Goal: Task Accomplishment & Management: Manage account settings

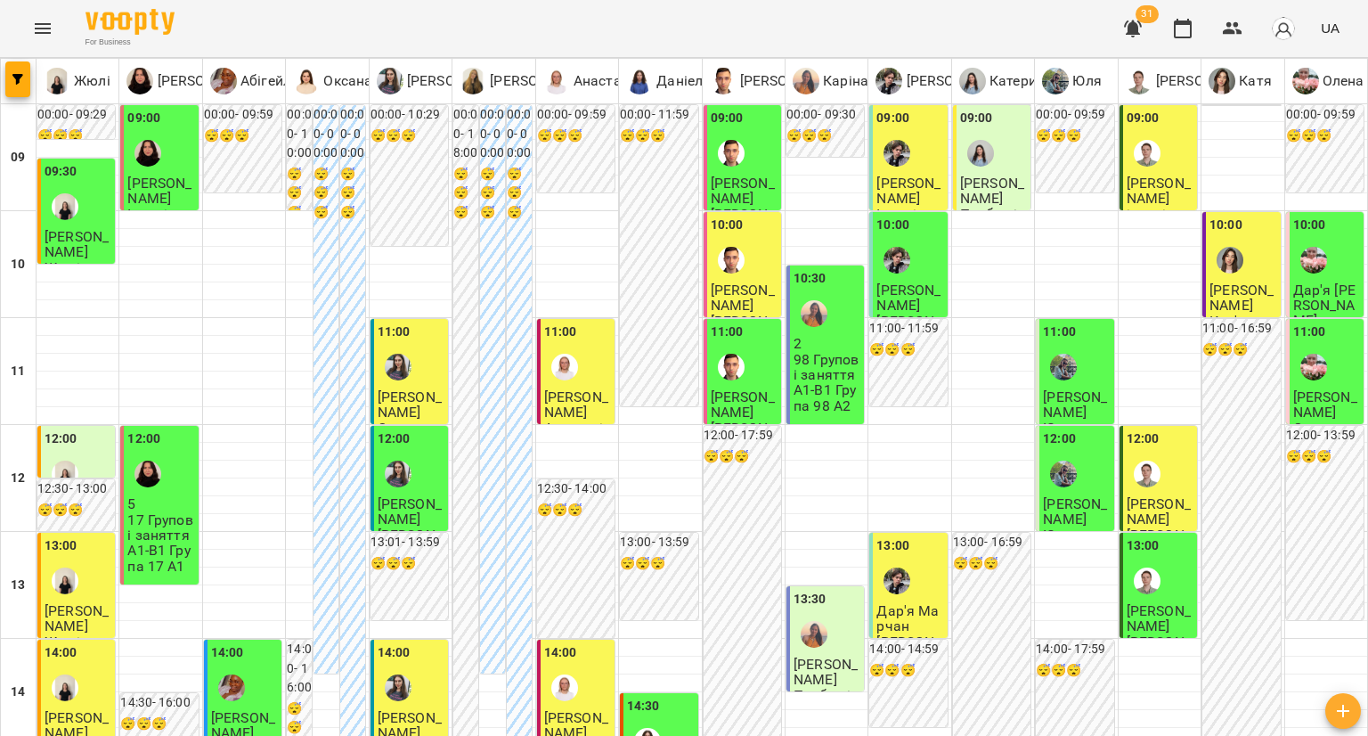
type input "**********"
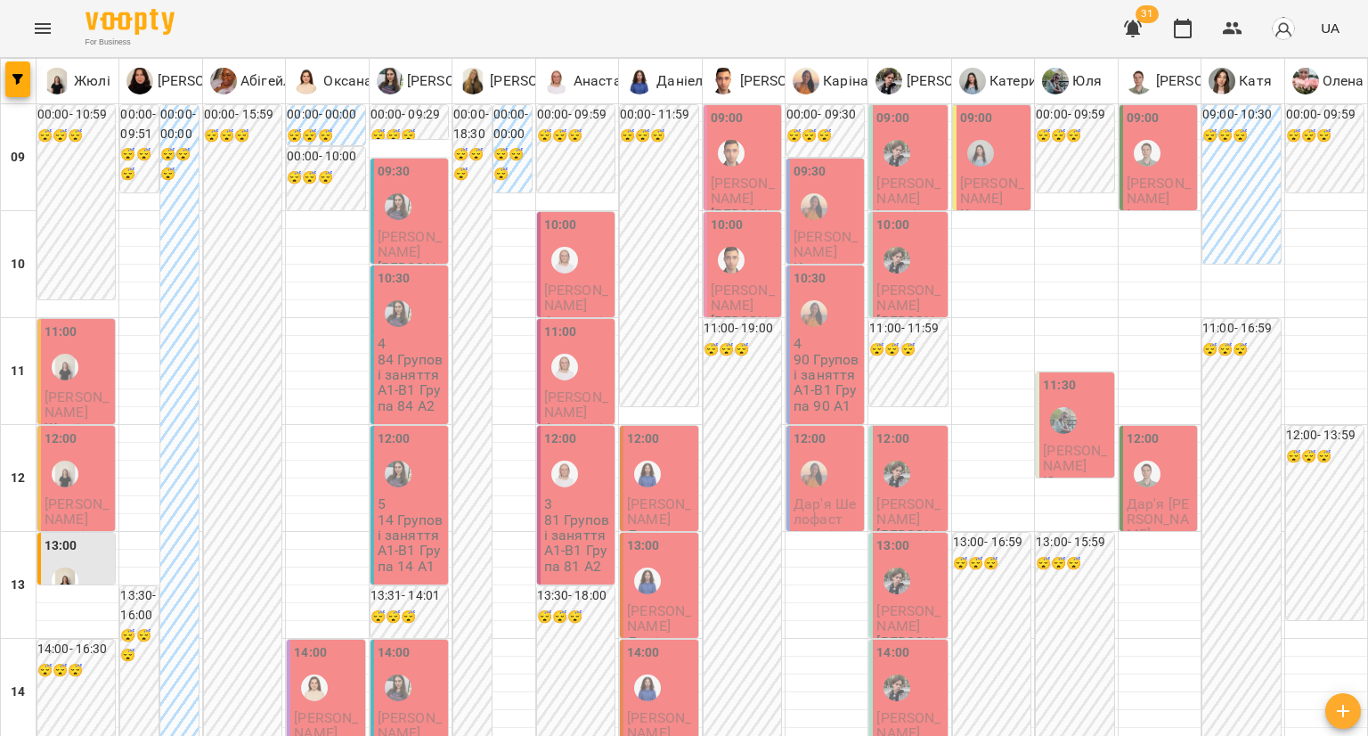
scroll to position [772, 0]
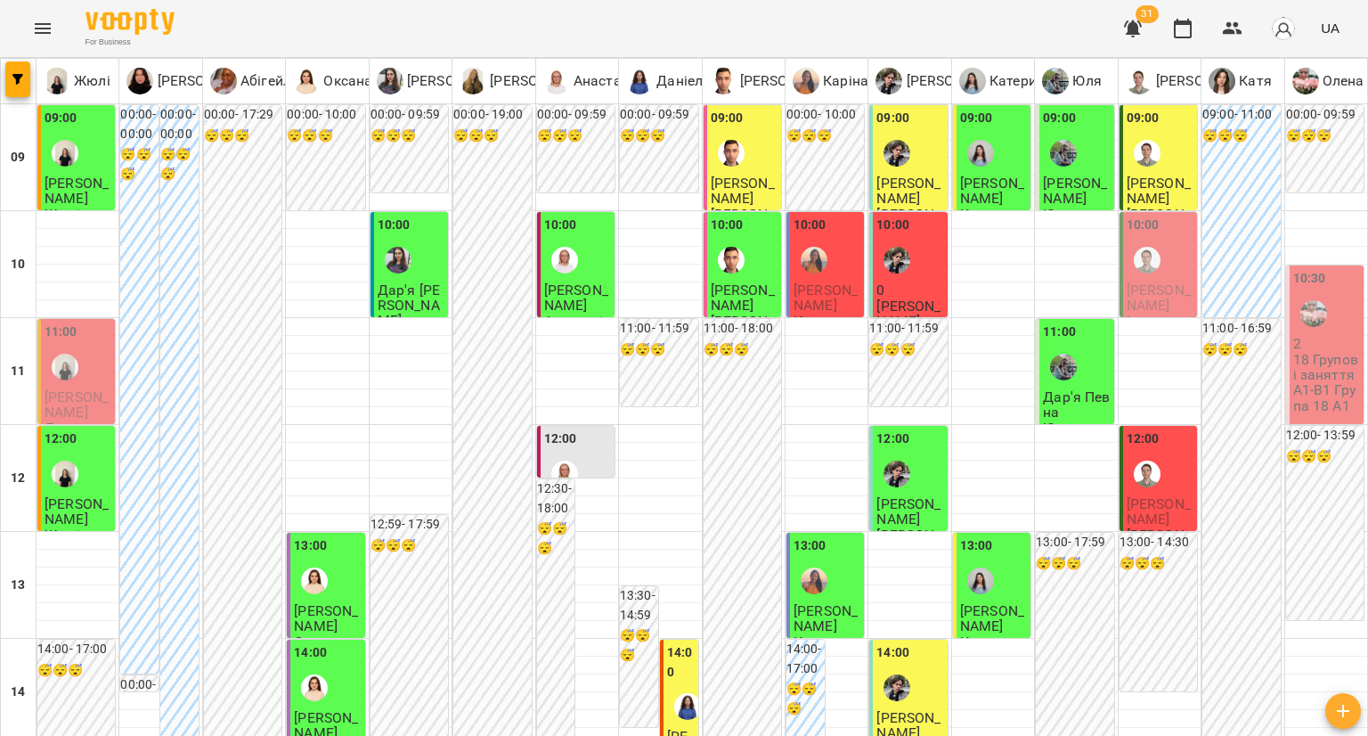
scroll to position [0, 0]
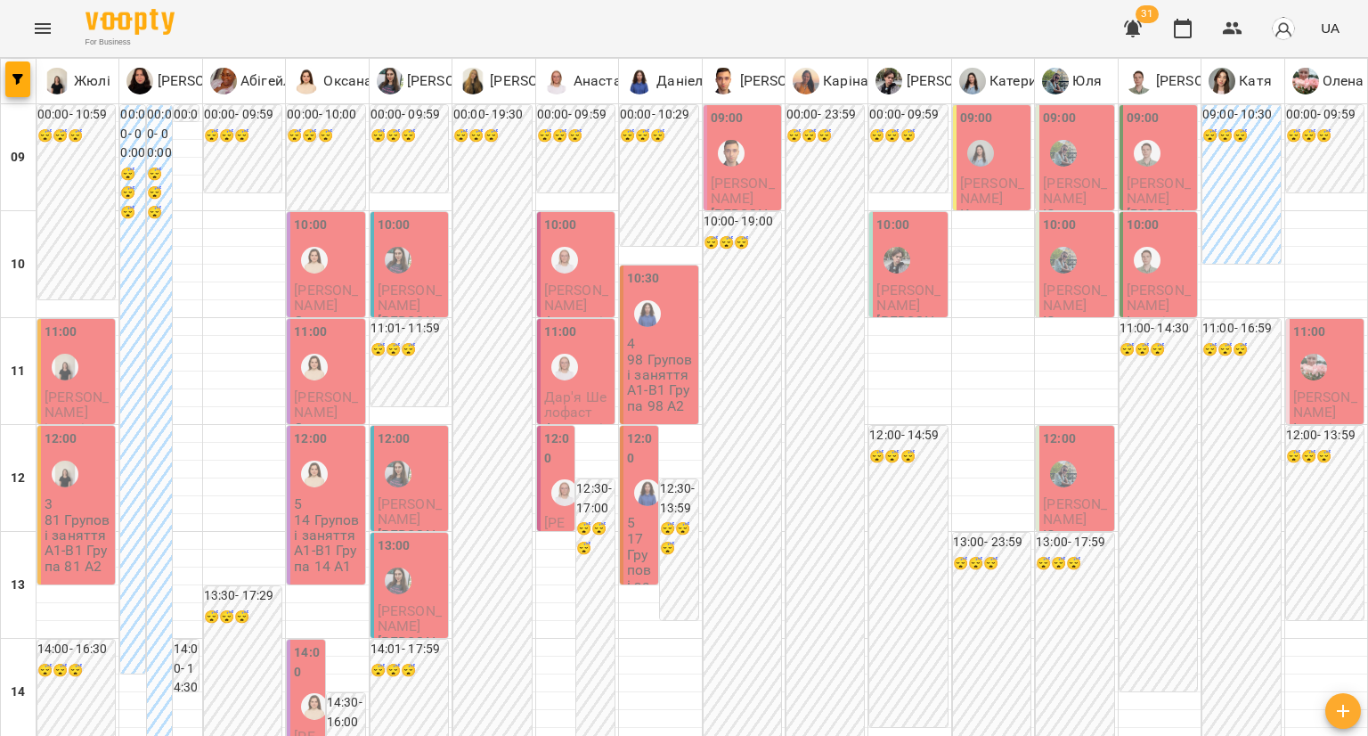
scroll to position [803, 0]
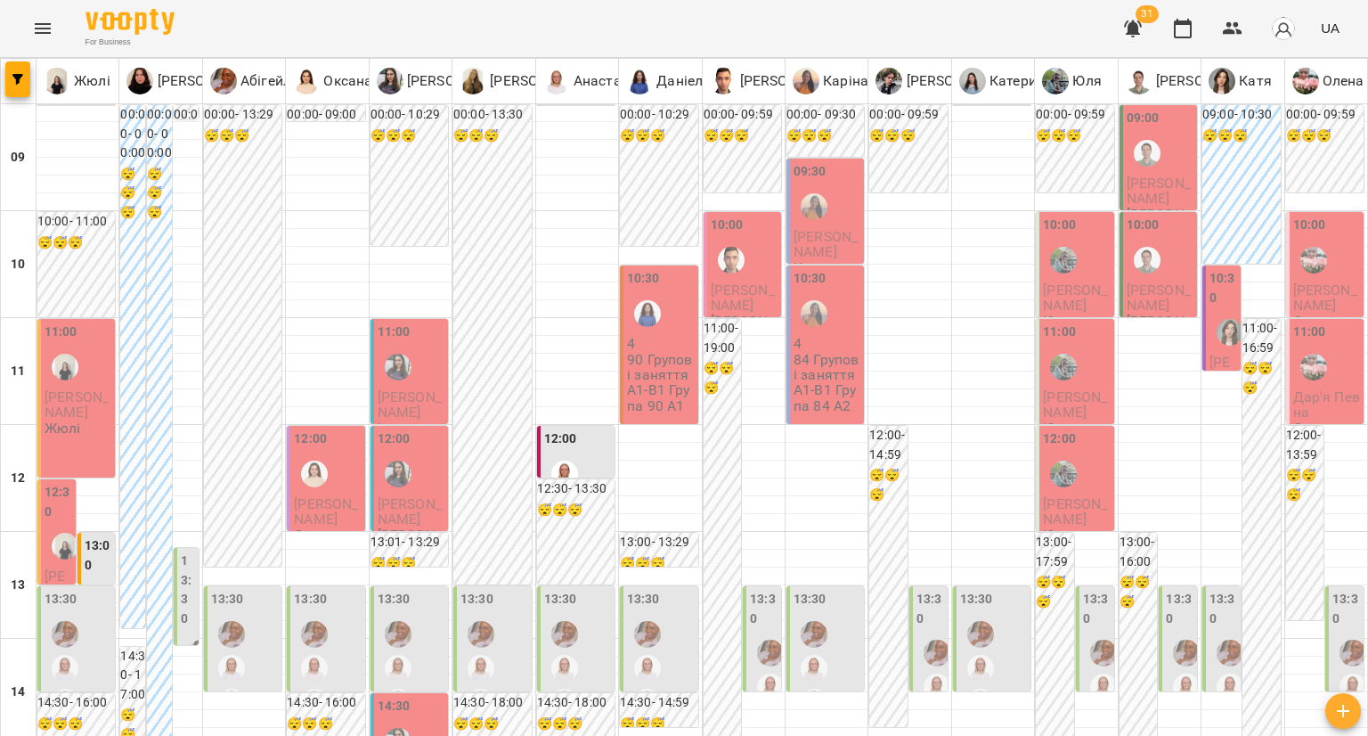
scroll to position [787, 0]
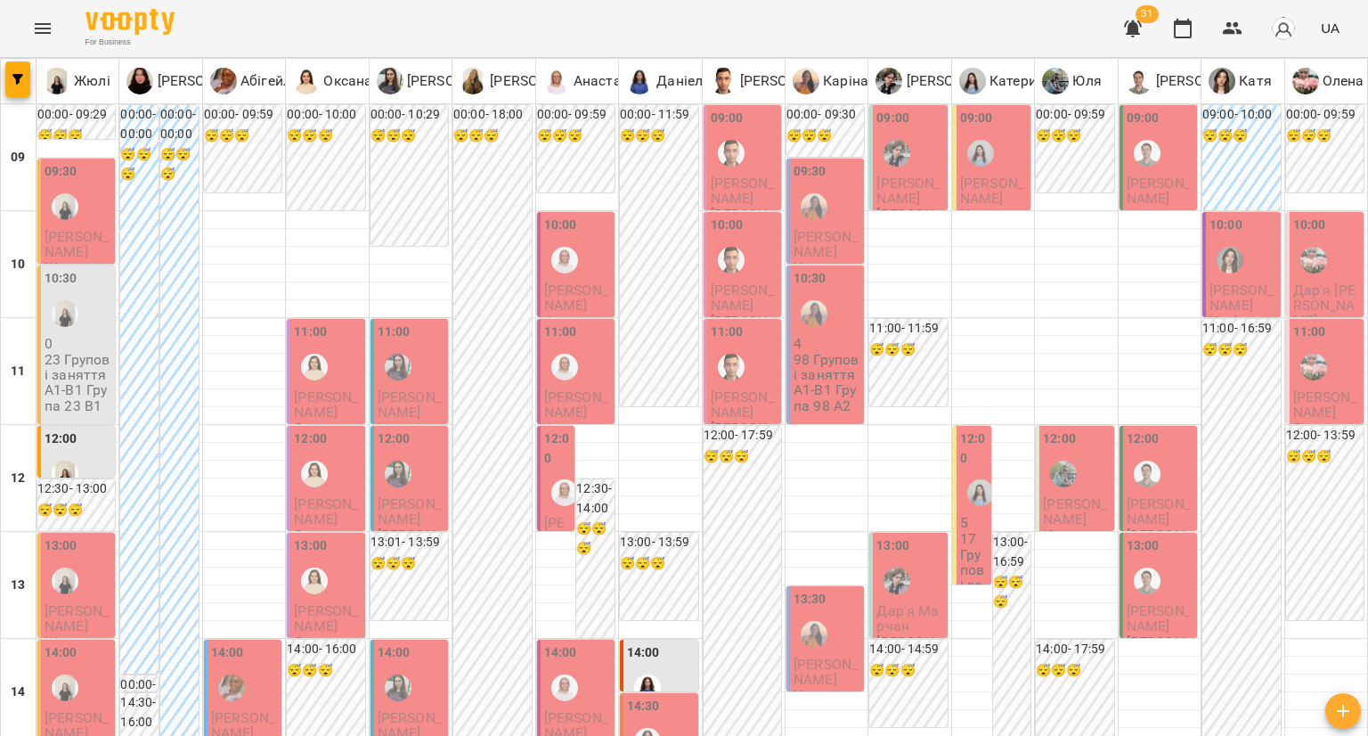
scroll to position [64, 0]
click at [1233, 28] on icon "button" at bounding box center [1232, 28] width 21 height 21
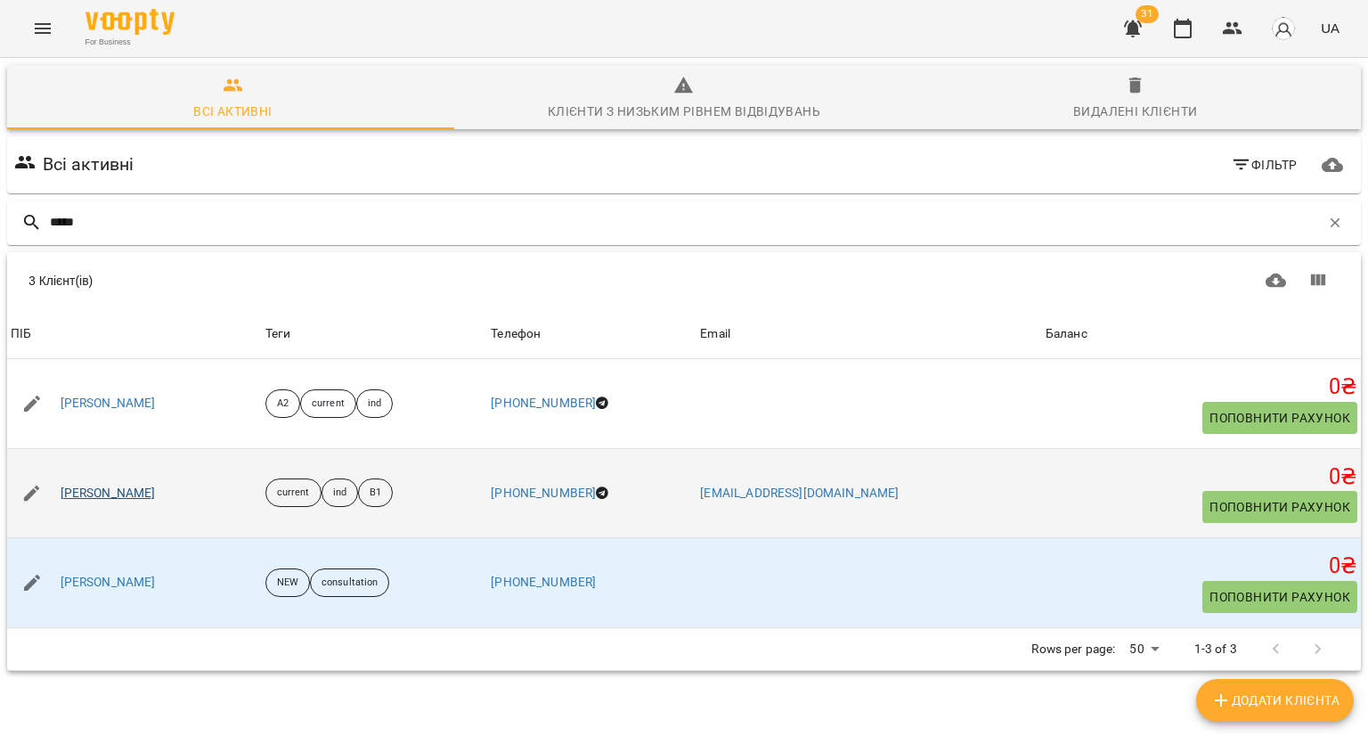
type input "*****"
click at [156, 489] on link "[PERSON_NAME]" at bounding box center [108, 494] width 95 height 18
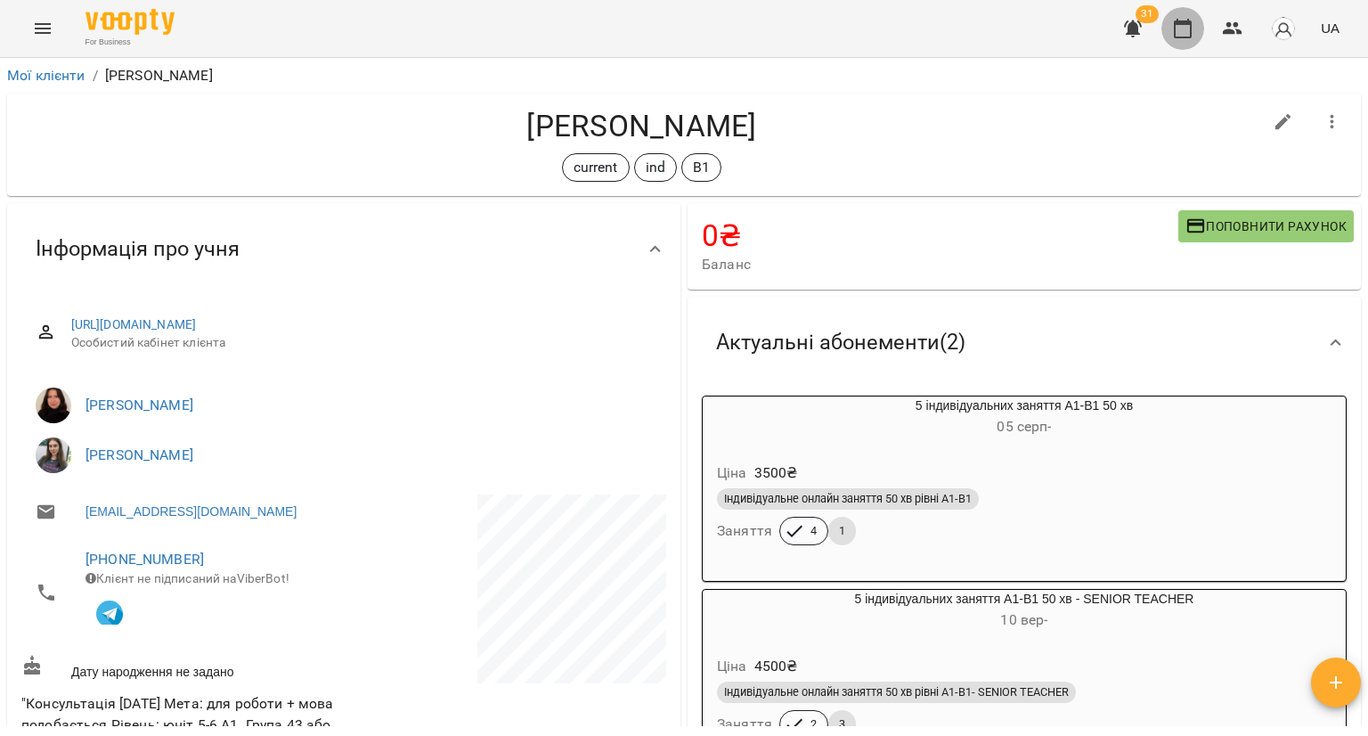
click at [1181, 29] on icon "button" at bounding box center [1182, 28] width 21 height 21
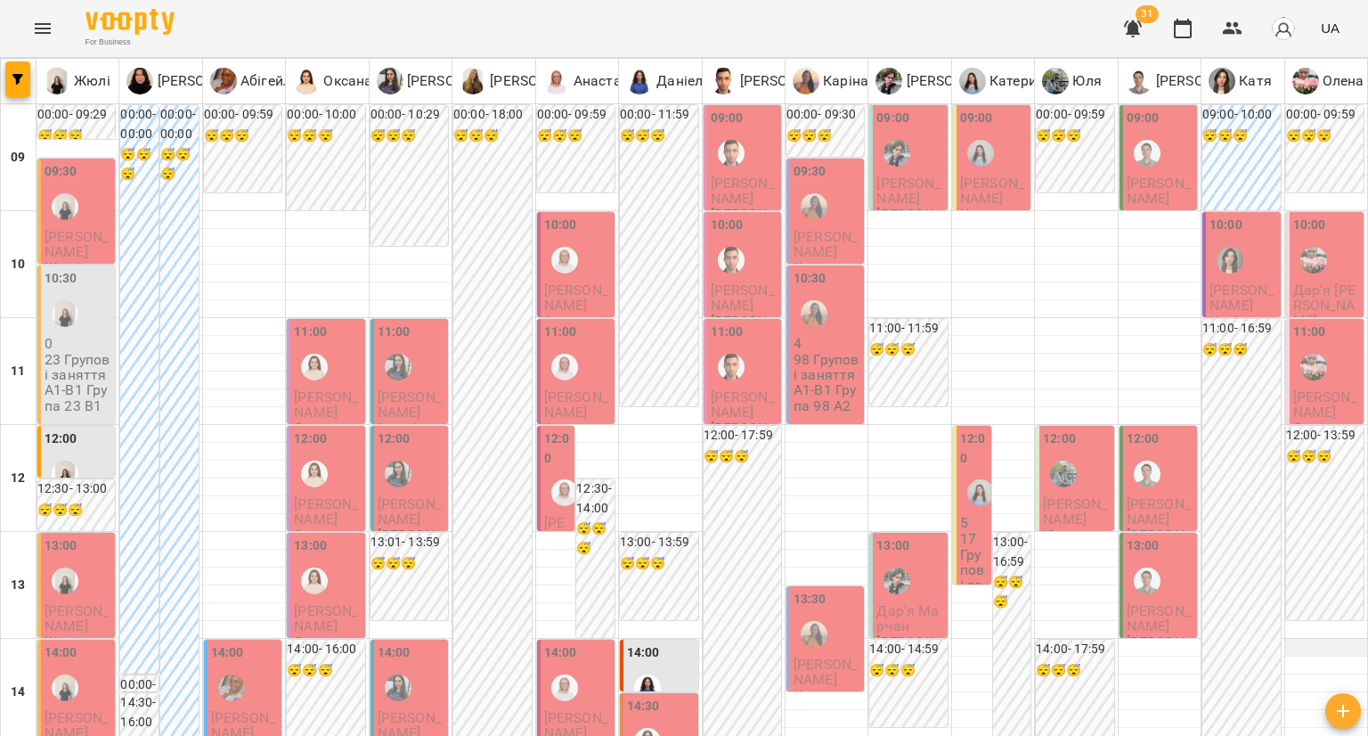
scroll to position [417, 0]
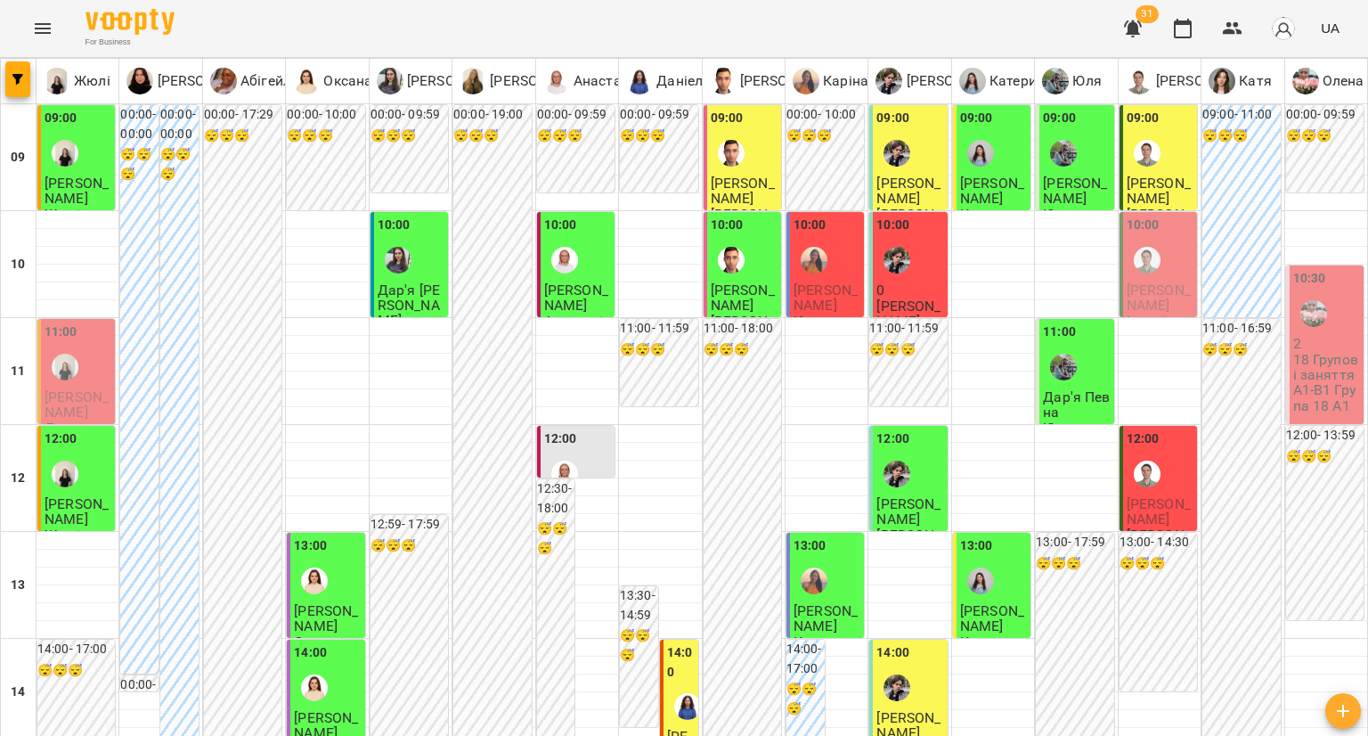
scroll to position [347, 0]
